Goal: Task Accomplishment & Management: Use online tool/utility

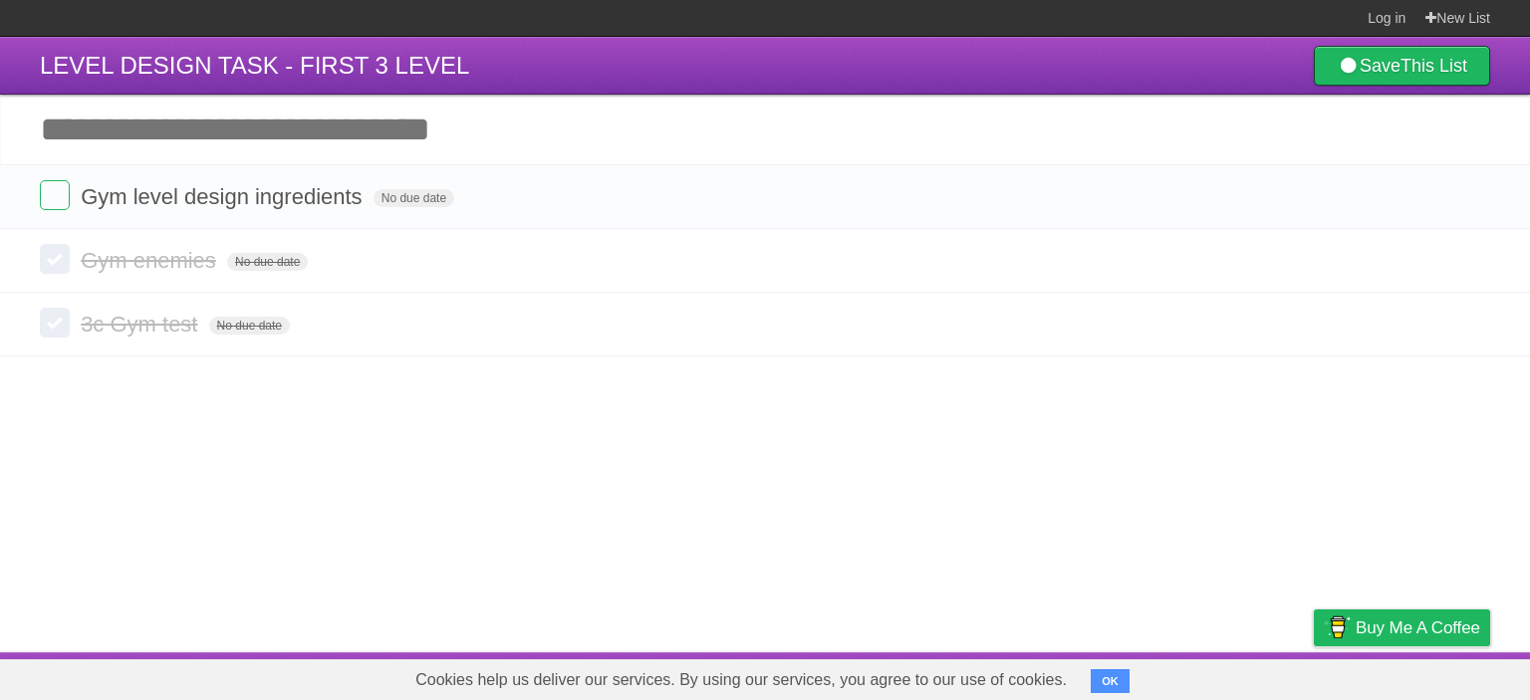
click at [48, 191] on label at bounding box center [55, 195] width 30 height 30
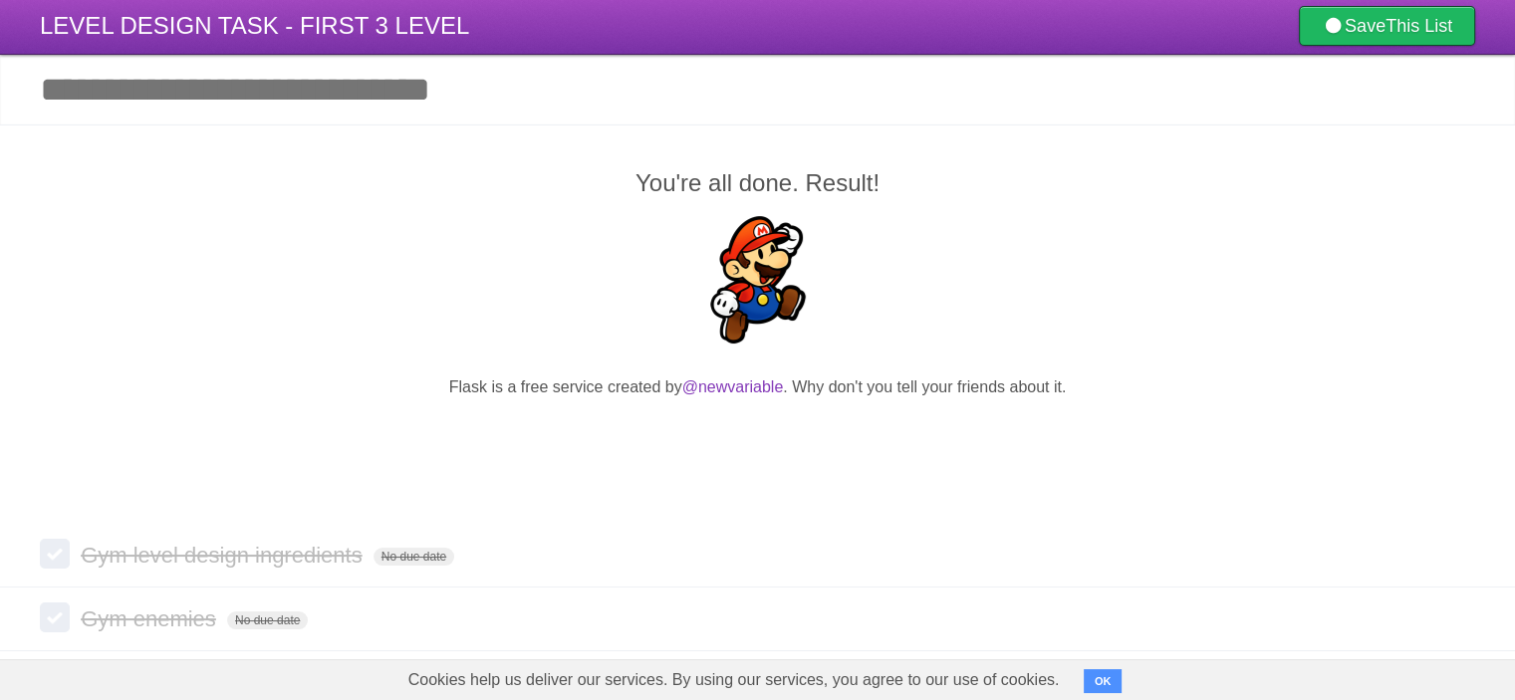
scroll to position [122, 0]
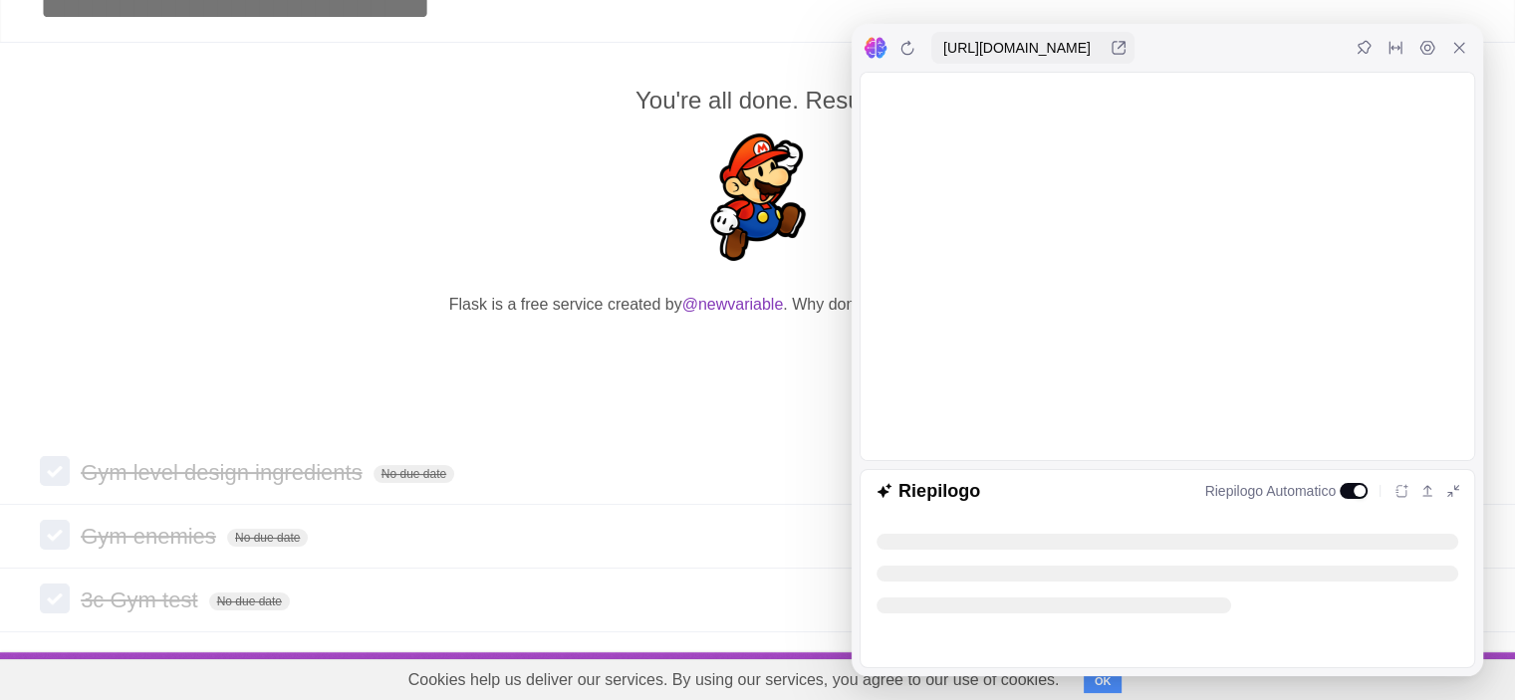
click at [1469, 54] on div at bounding box center [1459, 48] width 32 height 32
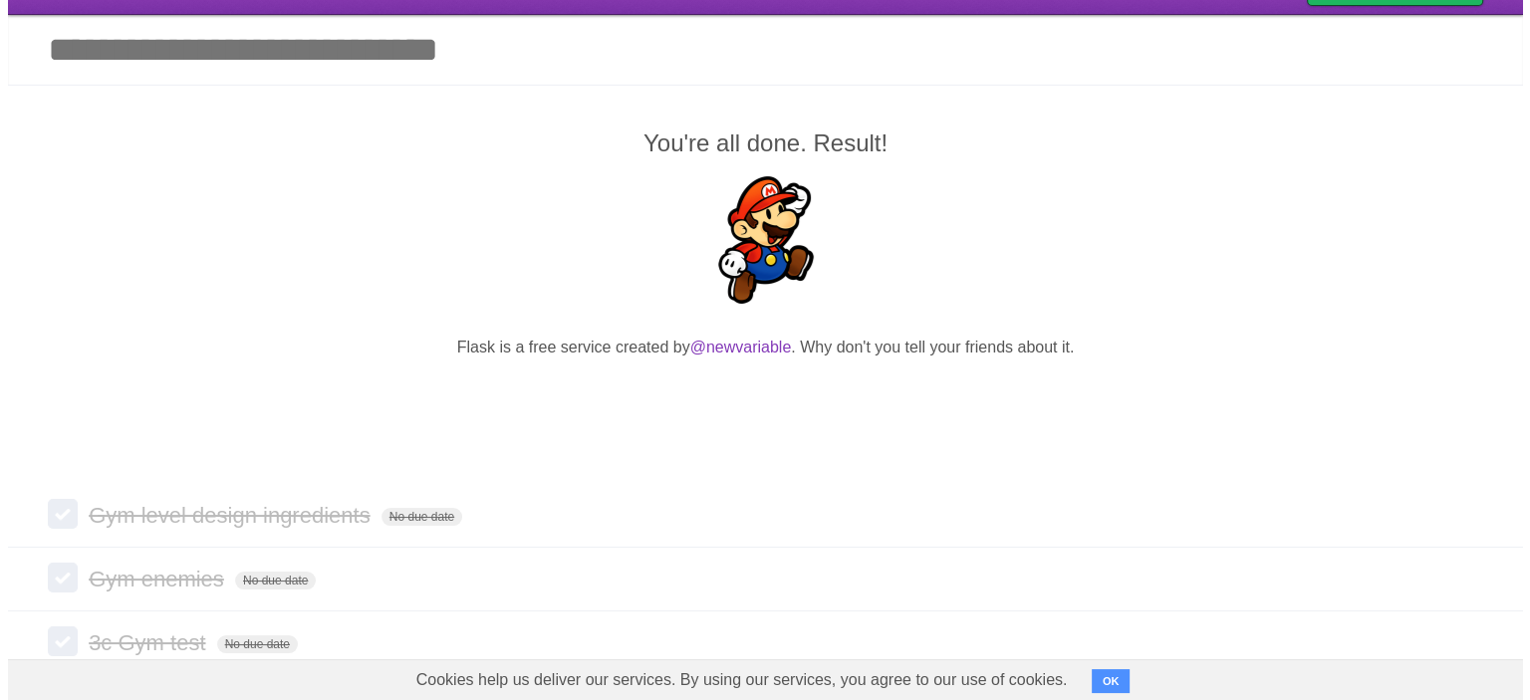
scroll to position [0, 0]
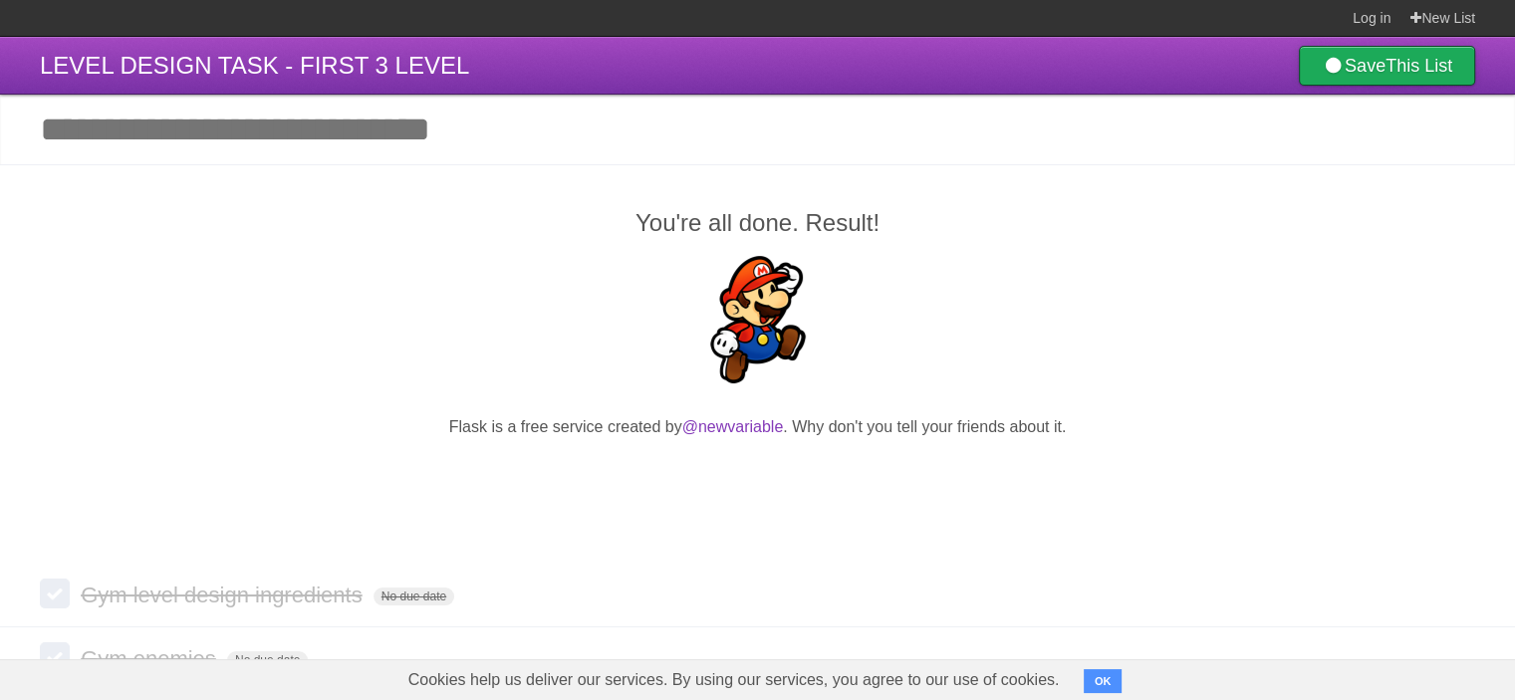
click at [1321, 69] on icon at bounding box center [1332, 66] width 23 height 18
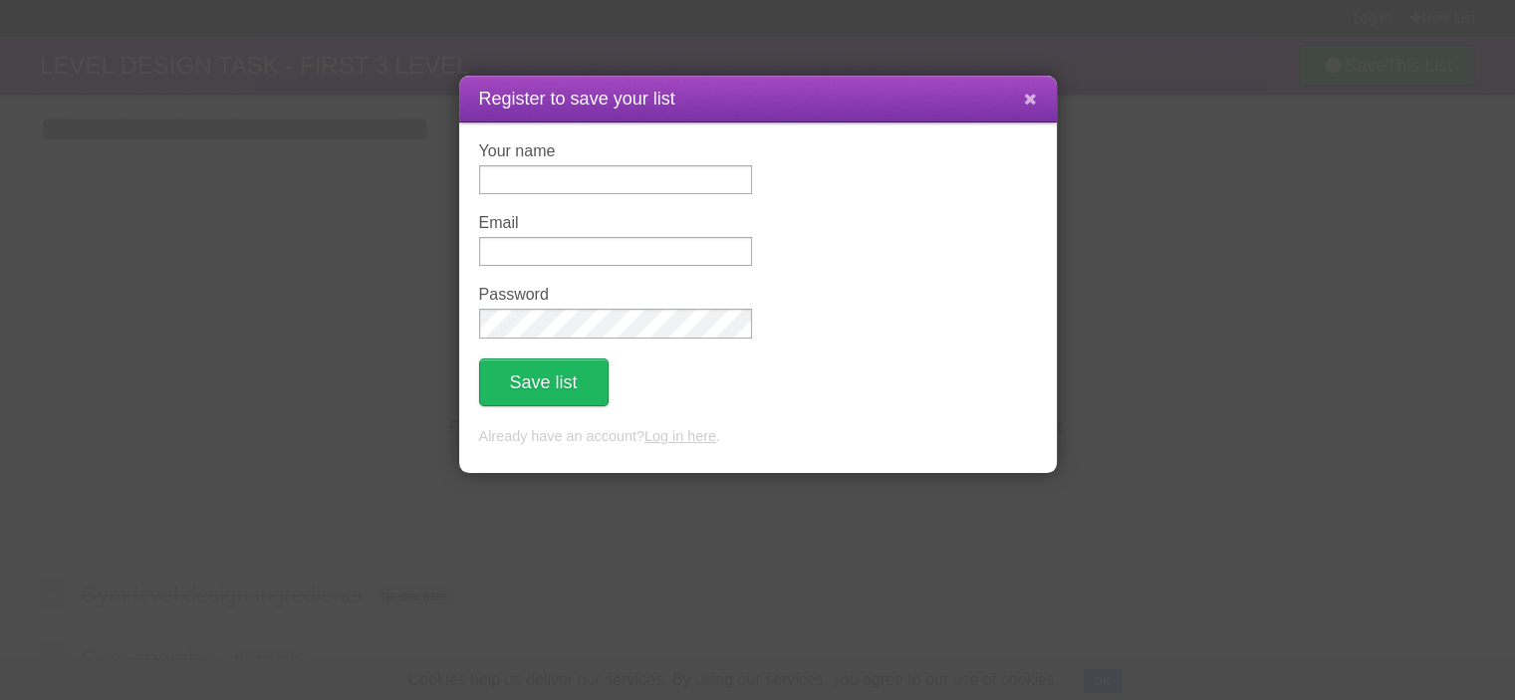
click at [1035, 99] on icon at bounding box center [1030, 99] width 13 height 17
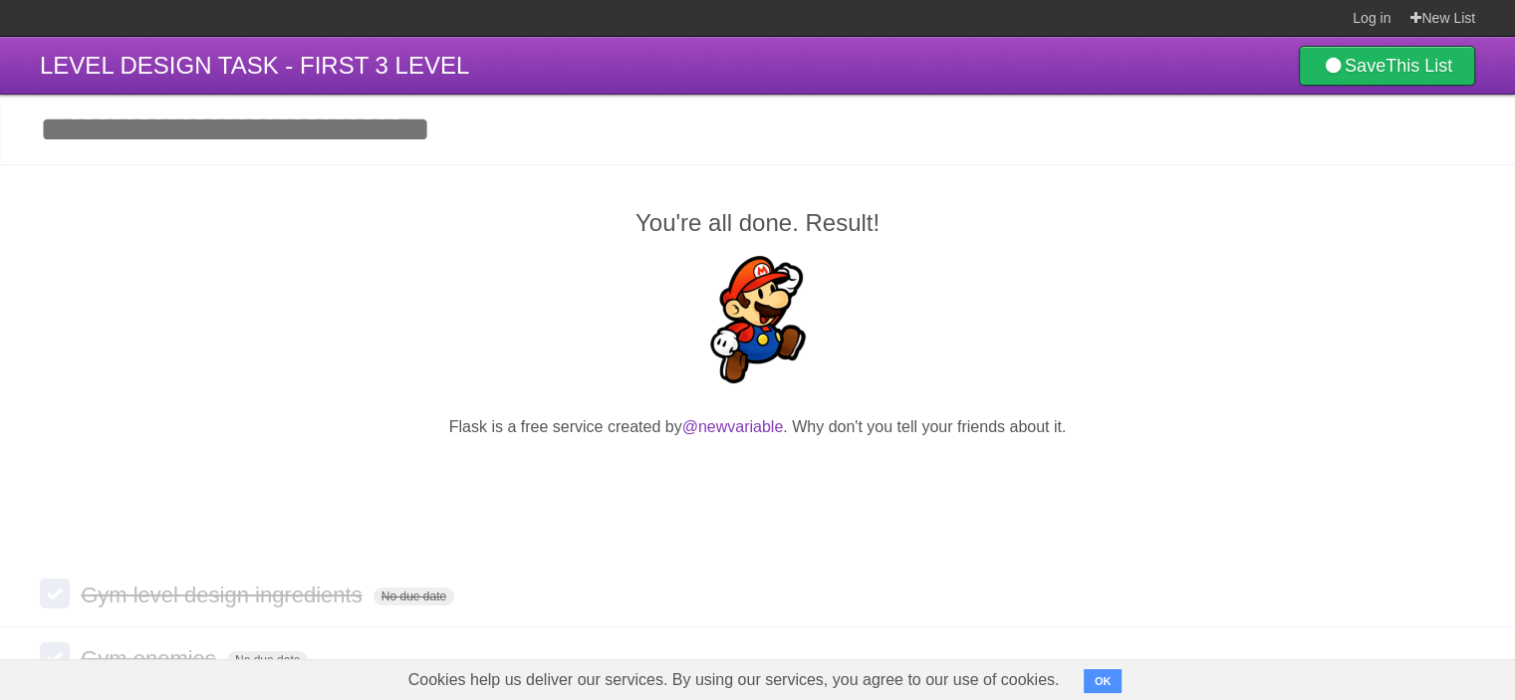
click at [349, 108] on input "Add another task" at bounding box center [757, 130] width 1515 height 70
click at [349, 122] on input "Add another task" at bounding box center [757, 130] width 1515 height 70
type input "***"
click input "*********" at bounding box center [0, 0] width 0 height 0
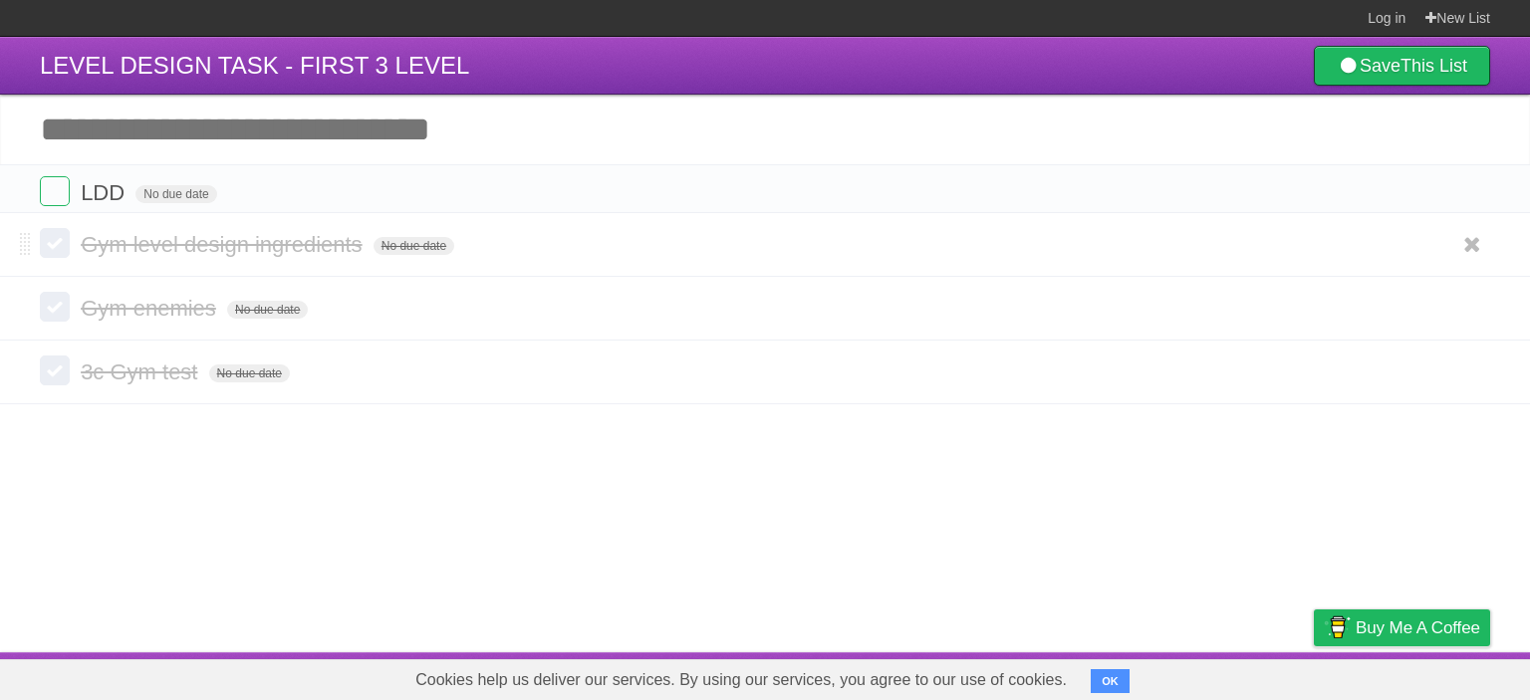
click at [355, 211] on section "You're all done. Result! Flask is a free service created by @newvariable . Why …" at bounding box center [765, 284] width 1530 height 240
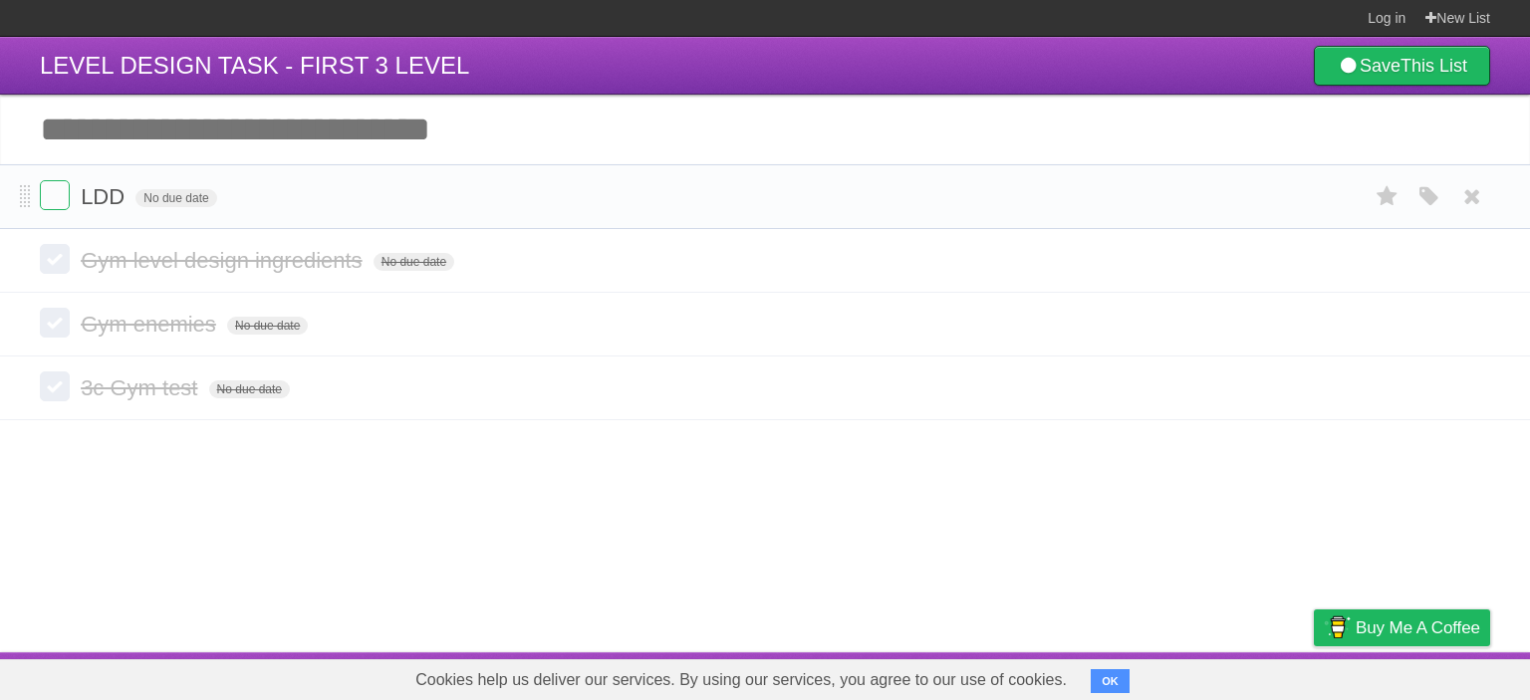
click at [433, 195] on form "LDD No due date White Red Blue Green Purple Orange" at bounding box center [765, 196] width 1450 height 33
drag, startPoint x: 135, startPoint y: 196, endPoint x: 120, endPoint y: 197, distance: 15.0
click at [135, 196] on span "No due date" at bounding box center [175, 198] width 81 height 18
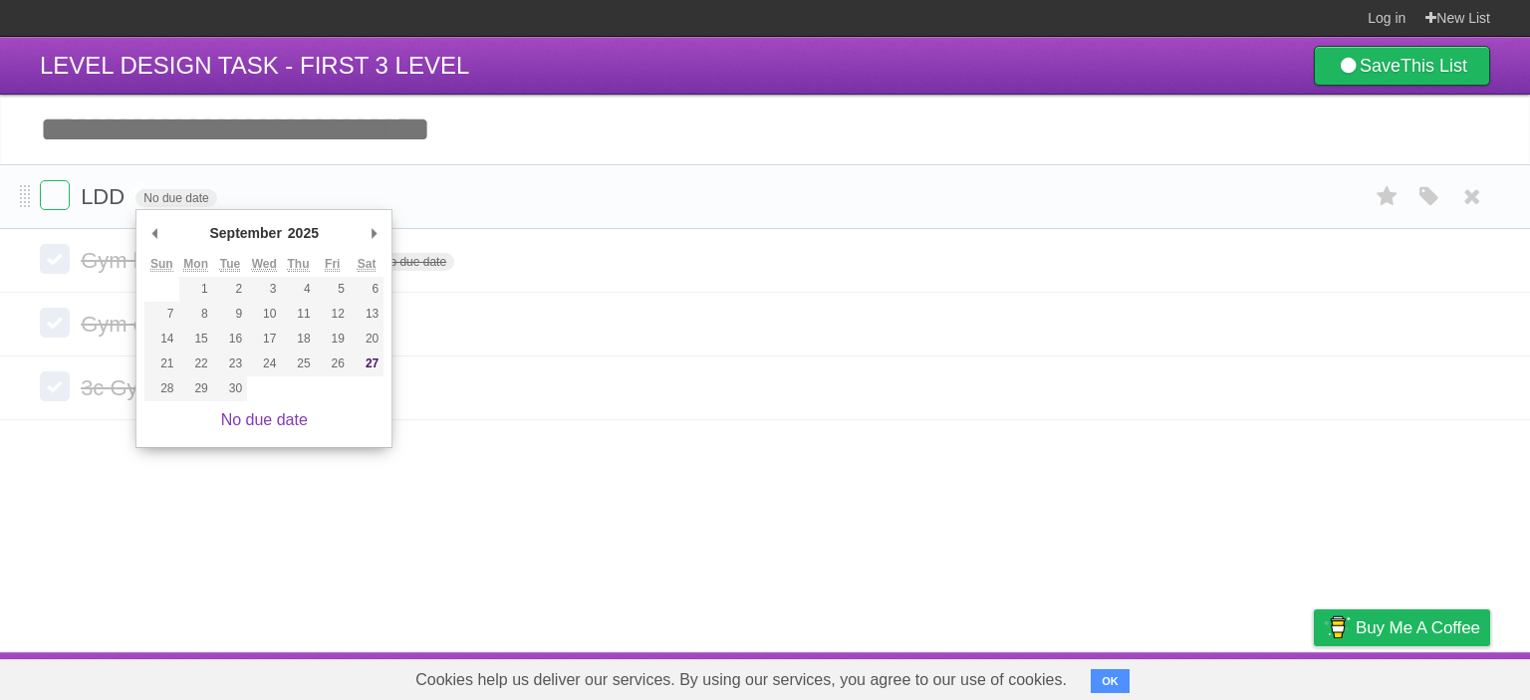
click at [113, 201] on span "LDD" at bounding box center [105, 196] width 49 height 25
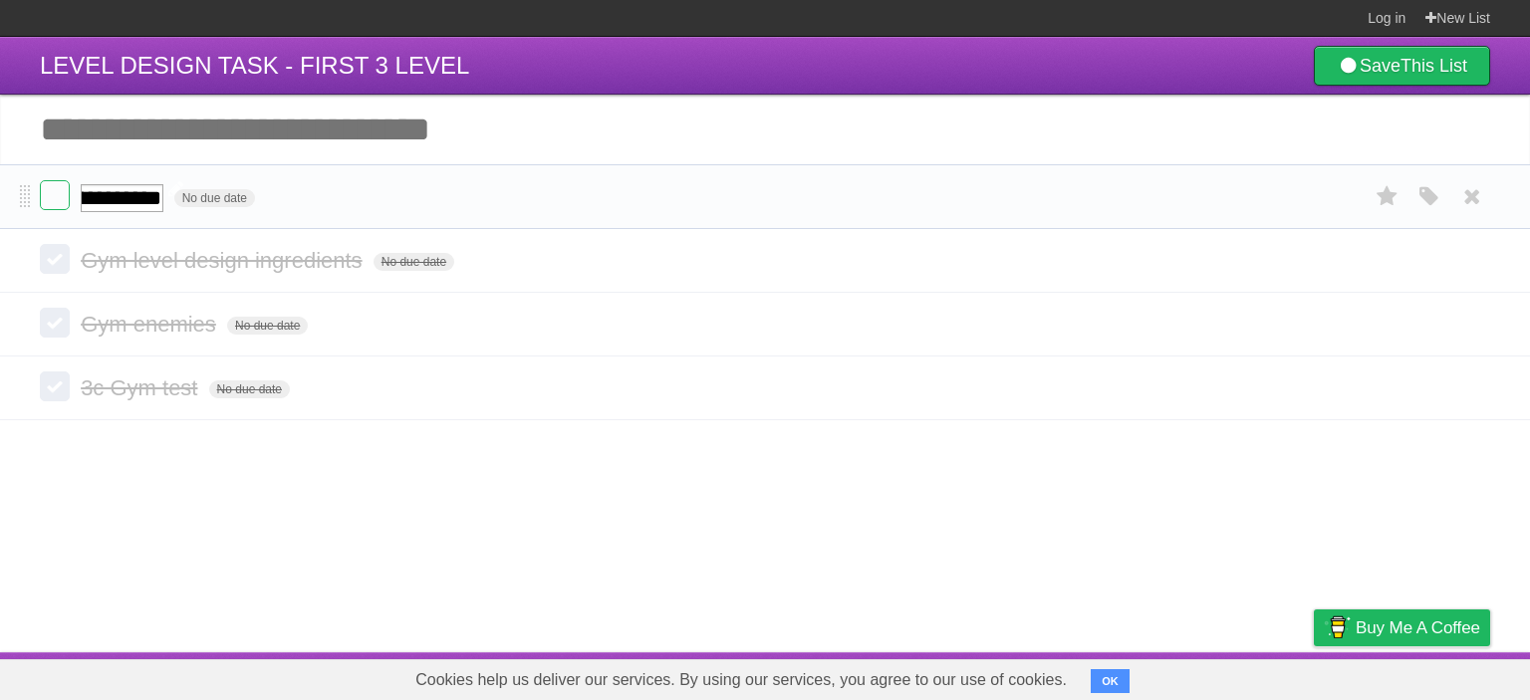
type input "**********"
